Goal: Use online tool/utility

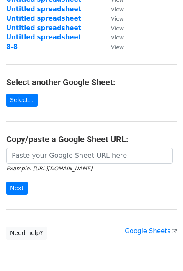
scroll to position [118, 0]
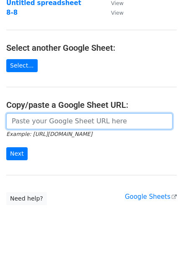
click at [65, 120] on input "url" at bounding box center [89, 121] width 166 height 16
paste input "[URL][DOMAIN_NAME]"
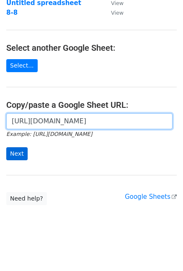
type input "[URL][DOMAIN_NAME]"
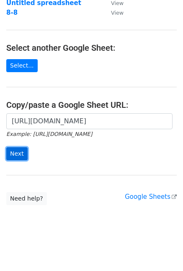
click at [20, 151] on input "Next" at bounding box center [16, 153] width 21 height 13
